Goal: Find specific page/section: Find specific page/section

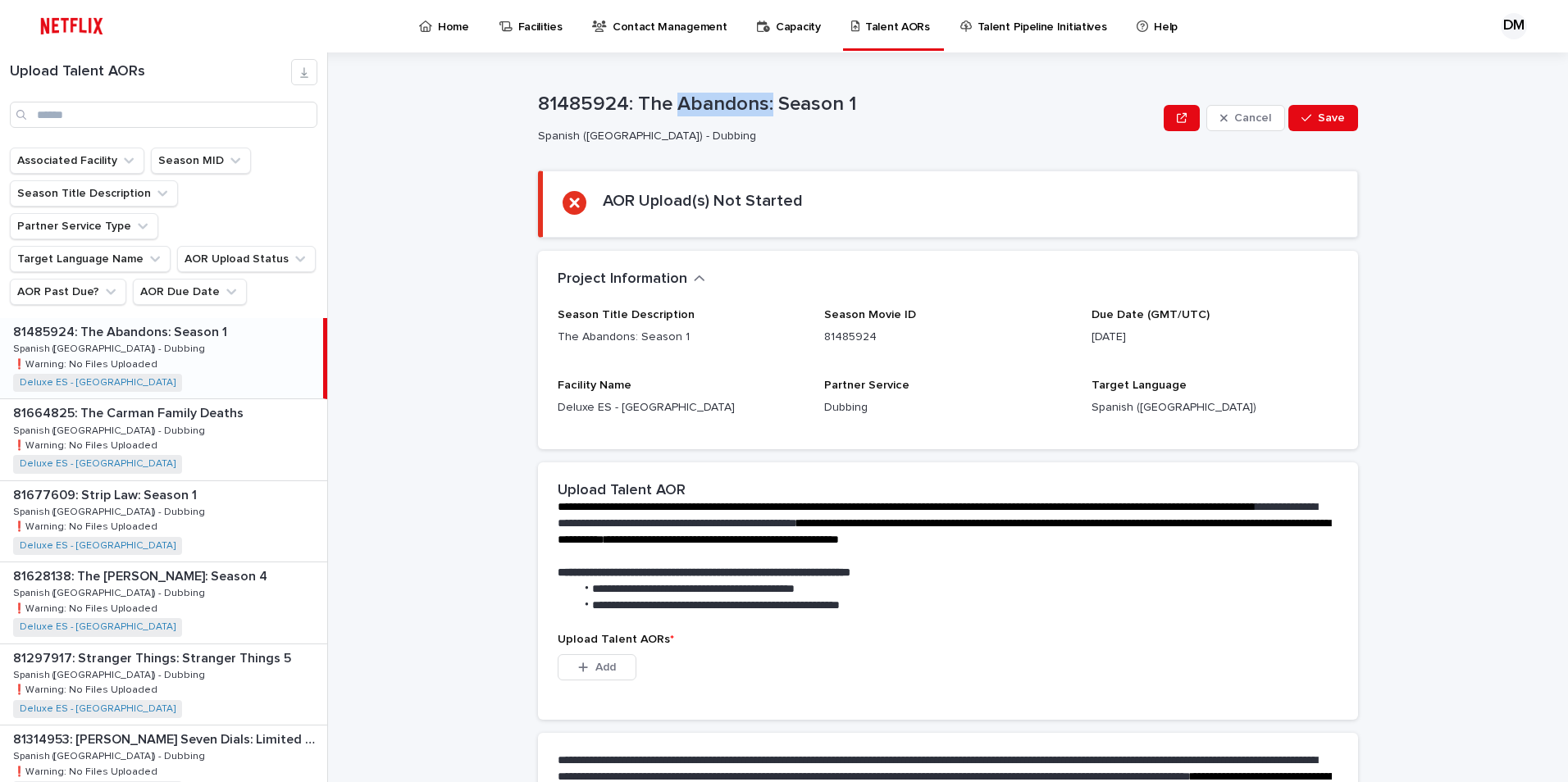
click at [889, 26] on p "Talent AORs" at bounding box center [898, 17] width 65 height 34
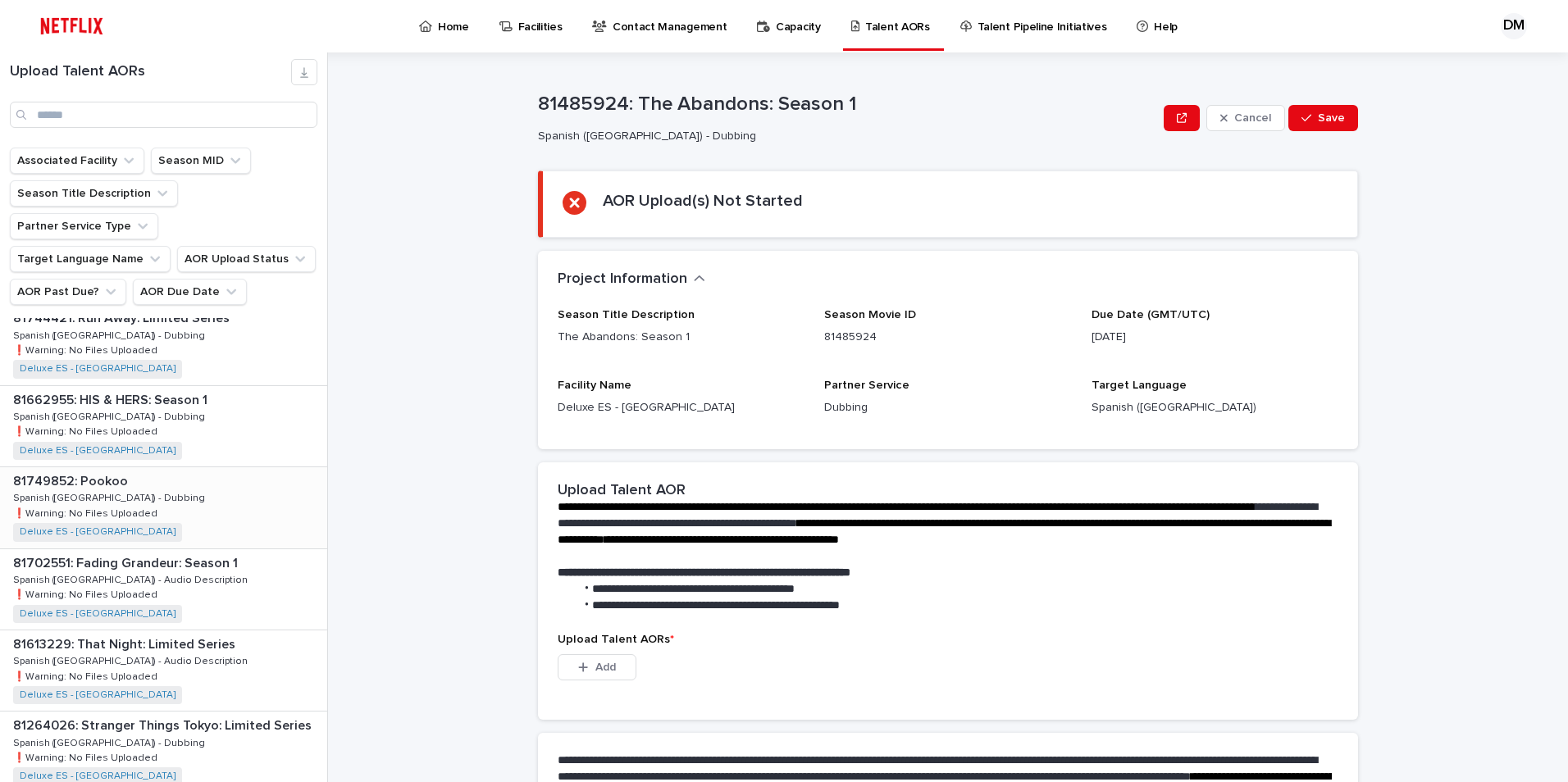
scroll to position [2003, 0]
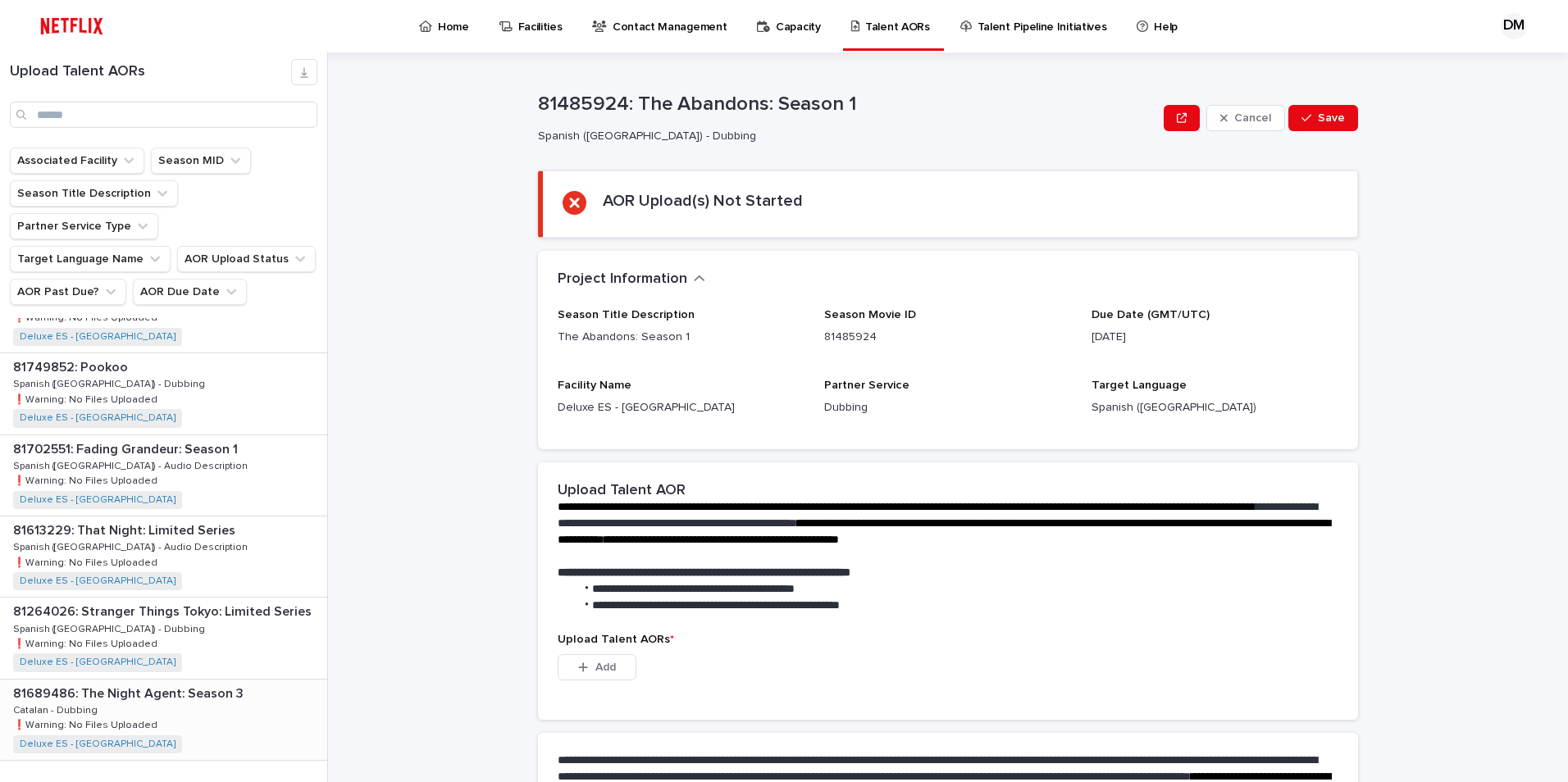
click at [181, 697] on div "81689486: The Night Agent: Season 3 81689486: The Night Agent: Season 3 Catalan…" at bounding box center [164, 720] width 327 height 80
drag, startPoint x: 637, startPoint y: 100, endPoint x: 775, endPoint y: 97, distance: 138.0
click at [775, 97] on p "81689486: The Night Agent: Season 3" at bounding box center [848, 104] width 619 height 24
copy p "The Night Agent"
click at [193, 604] on div "81264026: Stranger Things Tokyo: Limited Series 81264026: Stranger Things Tokyo…" at bounding box center [164, 638] width 327 height 80
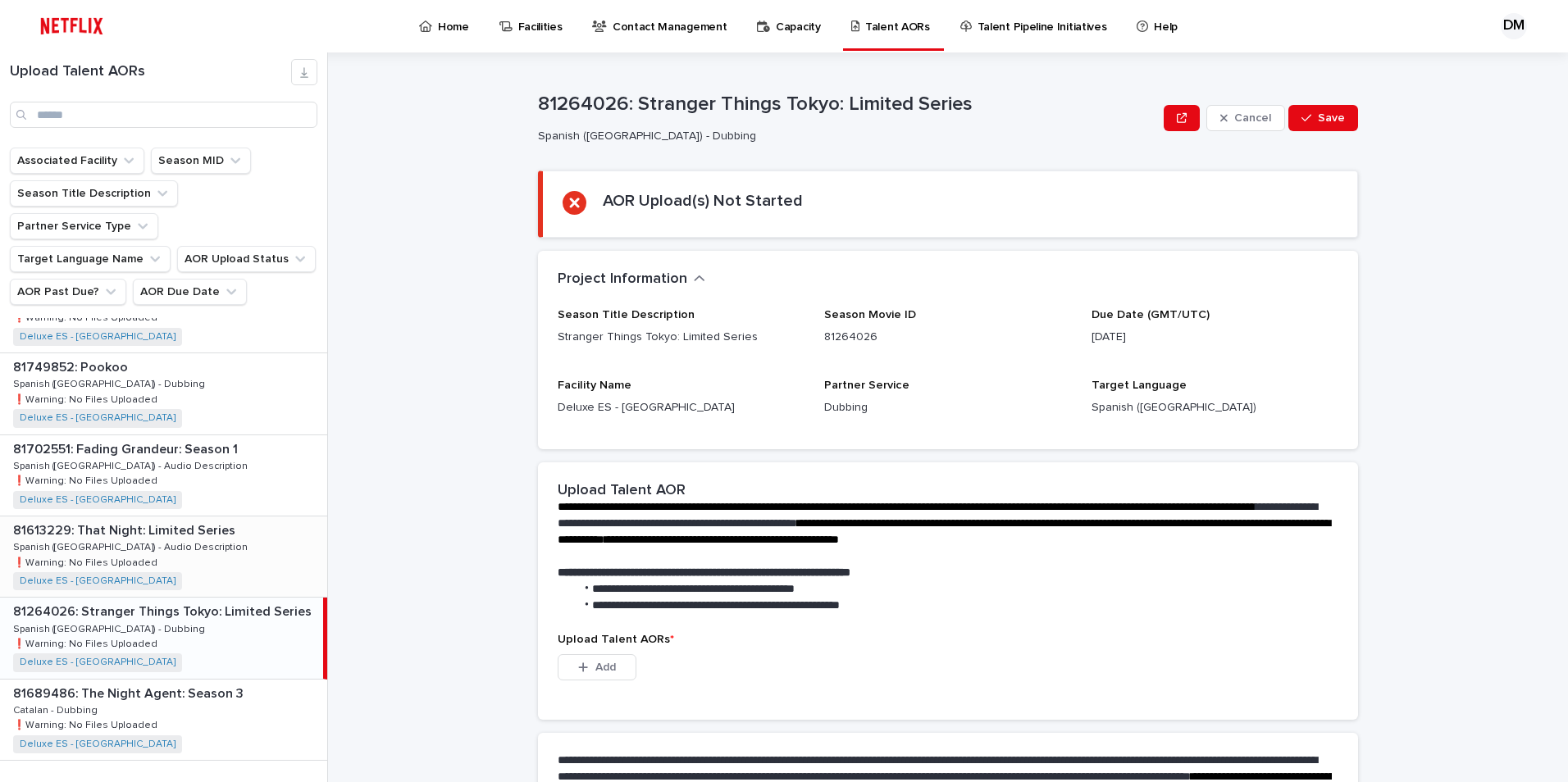
click at [251, 517] on div "81613229: That Night: Limited Series 81613229: That Night: Limited Series Spani…" at bounding box center [164, 556] width 327 height 80
click at [258, 436] on div "81702551: Fading Grandeur: Season 1 81702551: Fading Grandeur: Season 1 Spanish…" at bounding box center [164, 475] width 327 height 80
click at [248, 360] on div "81749852: Pookoo 81749852: Pookoo Spanish ([GEOGRAPHIC_DATA]) - Dubbing Spanish…" at bounding box center [164, 393] width 327 height 80
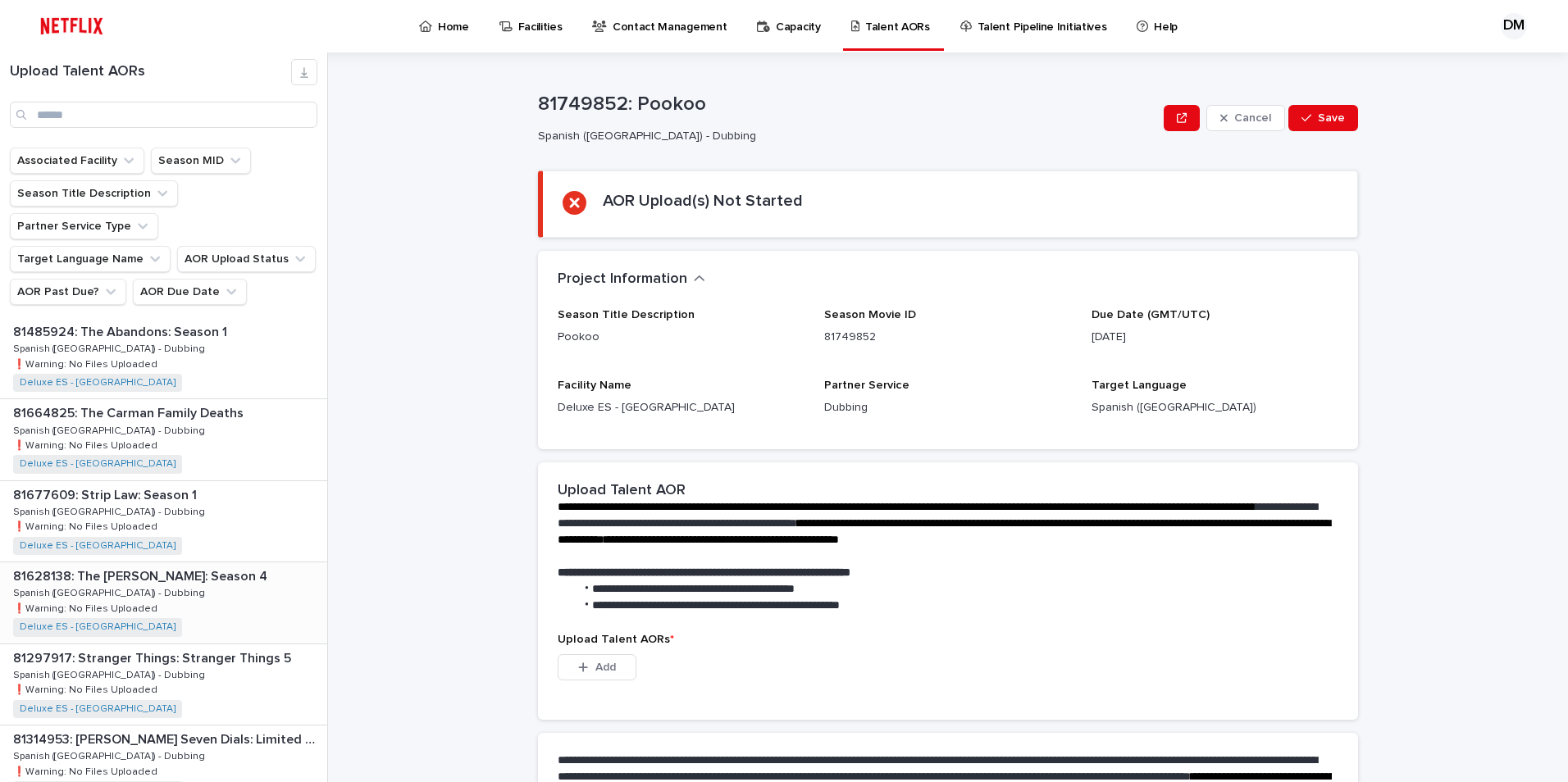
click at [203, 575] on div "81628138: The [PERSON_NAME]: Season 4 81628138: The [PERSON_NAME]: Season 4 Spa…" at bounding box center [164, 603] width 327 height 80
drag, startPoint x: 733, startPoint y: 104, endPoint x: 667, endPoint y: 104, distance: 66.0
click at [667, 104] on p "81628138: The [PERSON_NAME]: Season 4" at bounding box center [848, 104] width 619 height 24
copy p "[PERSON_NAME]"
